Goal: Check status: Check status

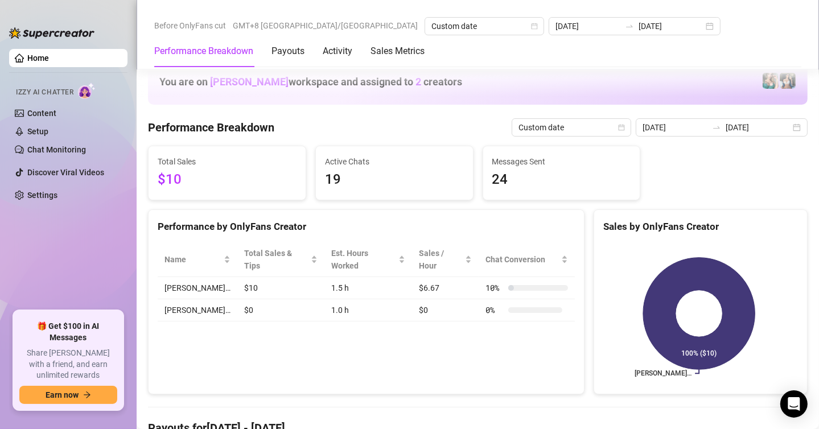
scroll to position [1434, 0]
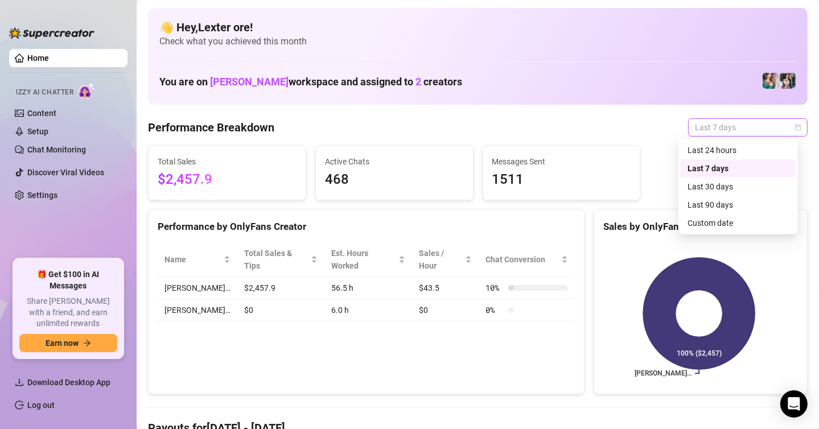
click at [695, 127] on span "Last 7 days" at bounding box center [748, 127] width 106 height 17
click at [703, 220] on div "Custom date" at bounding box center [738, 223] width 101 height 13
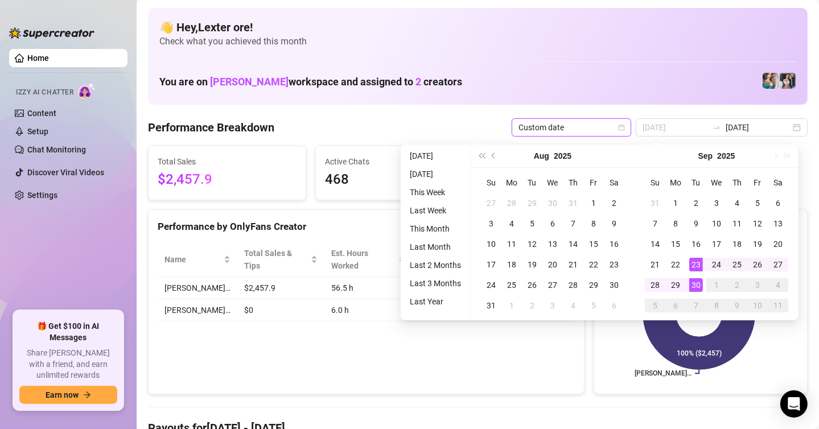
type input "[DATE]"
click at [694, 282] on div "30" at bounding box center [696, 285] width 14 height 14
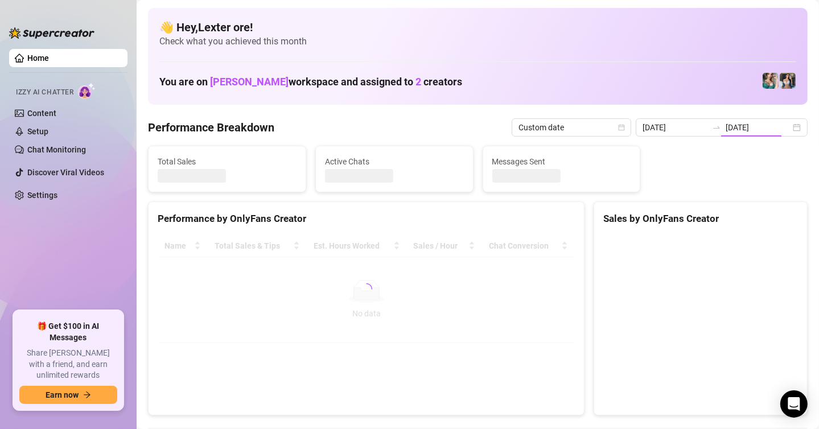
type input "[DATE]"
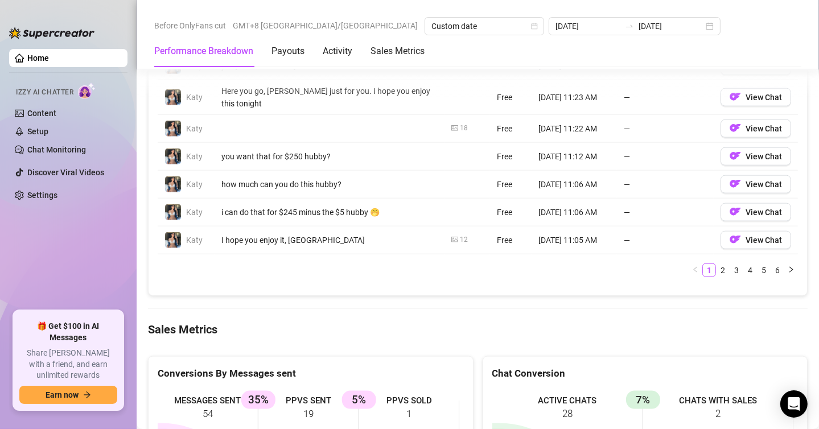
scroll to position [1423, 0]
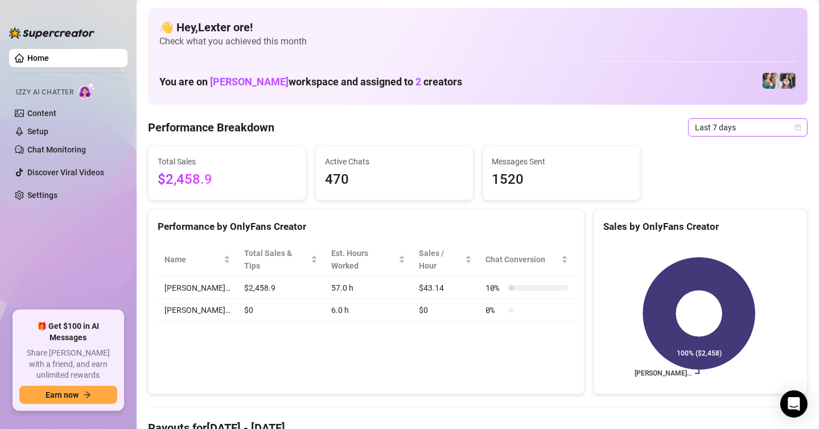
click at [736, 128] on span "Last 7 days" at bounding box center [748, 127] width 106 height 17
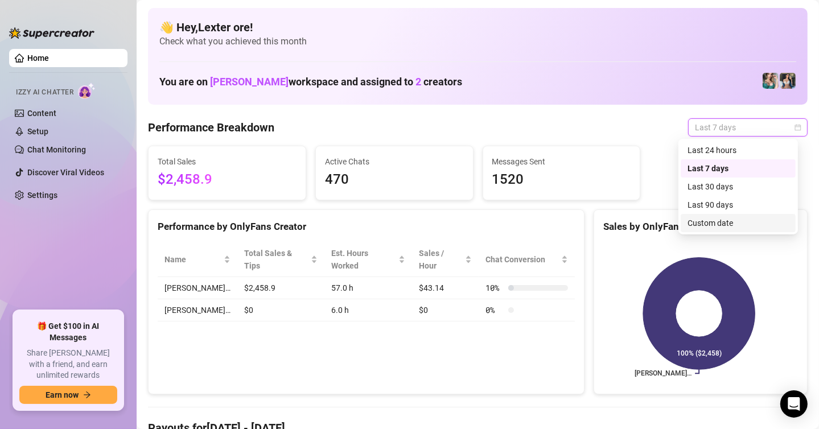
click at [702, 224] on div "Custom date" at bounding box center [738, 223] width 101 height 13
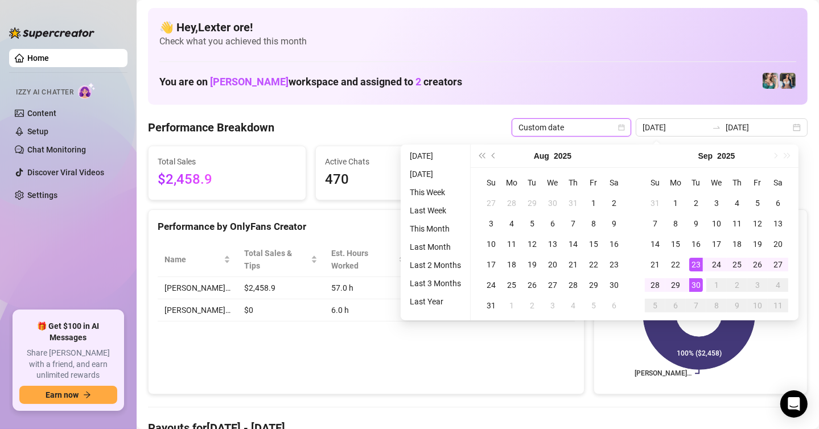
type input "[DATE]"
click at [693, 286] on div "30" at bounding box center [696, 285] width 14 height 14
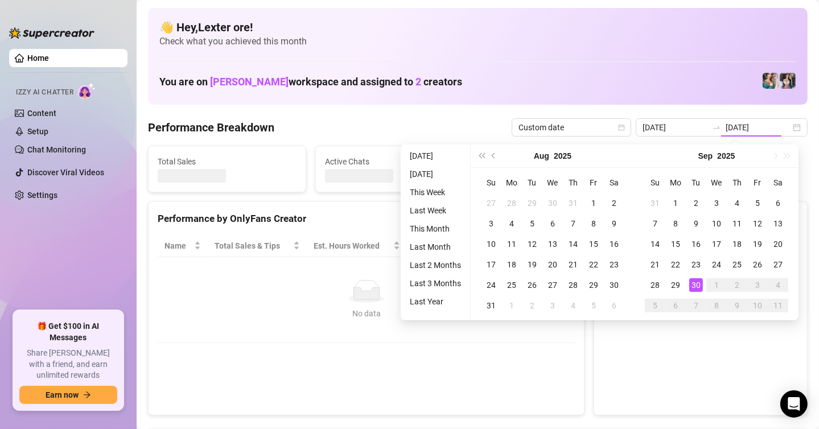
type input "[DATE]"
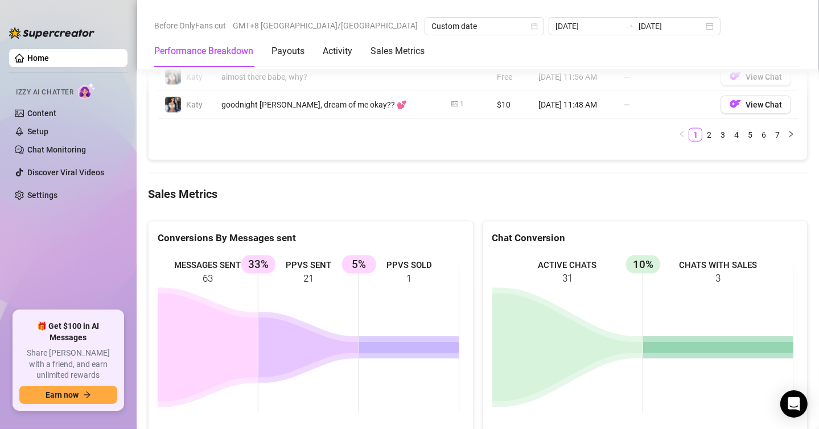
scroll to position [1423, 0]
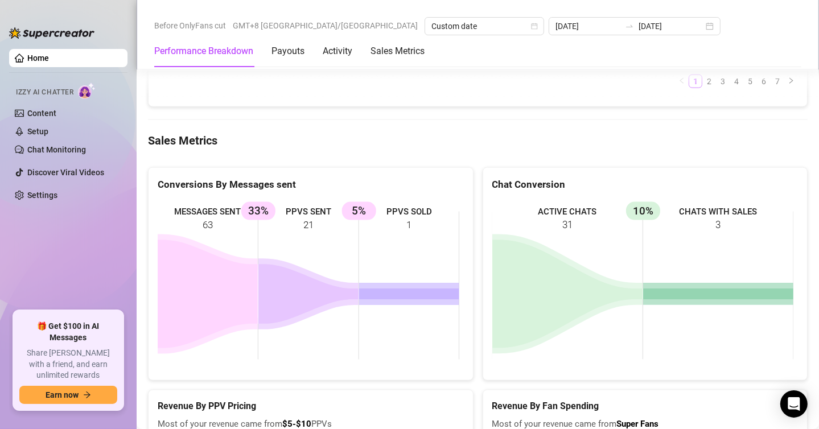
drag, startPoint x: 427, startPoint y: 227, endPoint x: 400, endPoint y: 223, distance: 27.6
click at [400, 223] on rect at bounding box center [309, 285] width 302 height 171
click at [421, 242] on rect at bounding box center [309, 285] width 302 height 171
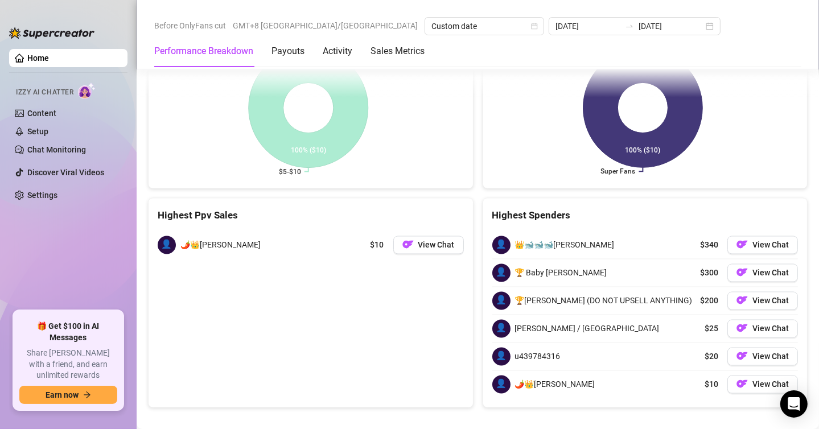
scroll to position [1833, 0]
